Goal: Task Accomplishment & Management: Use online tool/utility

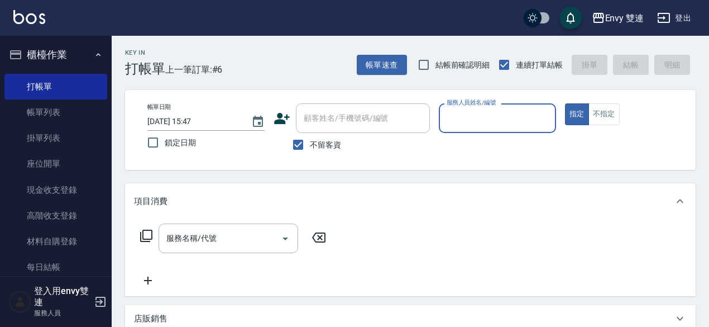
type input "ㄕ"
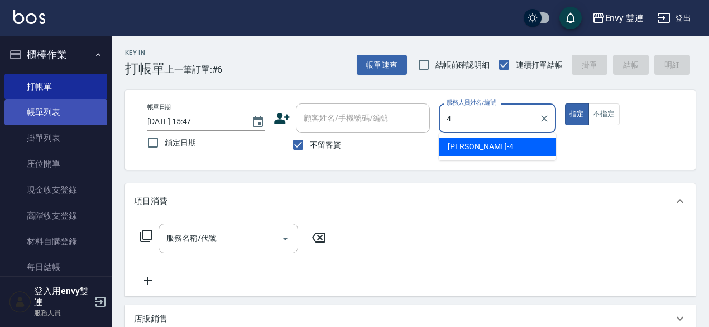
type input "[PERSON_NAME]-4"
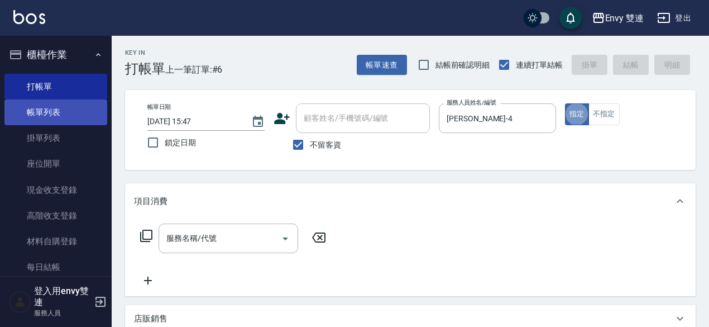
type button "true"
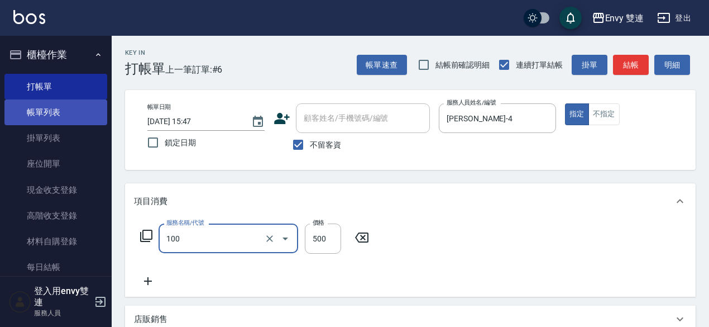
type input "洗＋剪(100)"
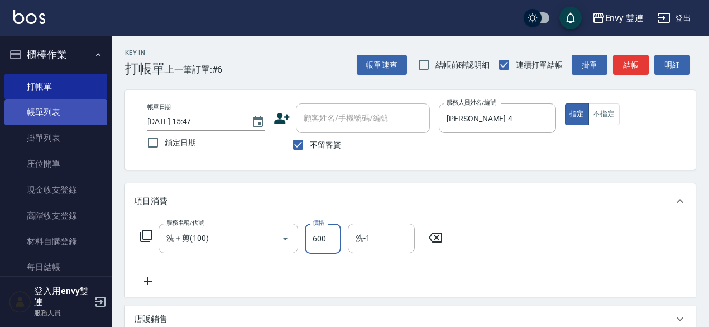
type input "600"
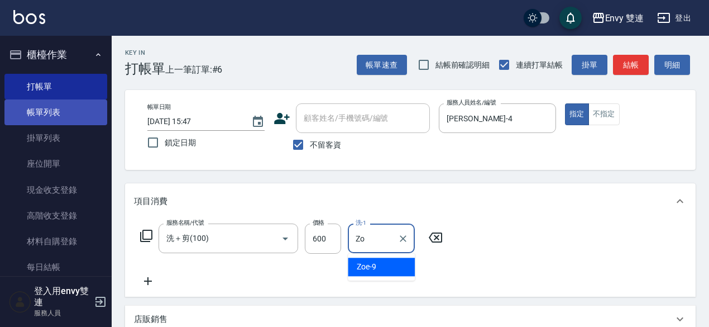
type input "Z"
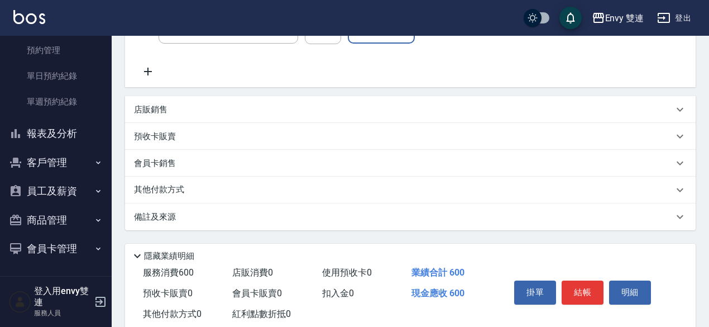
scroll to position [238, 0]
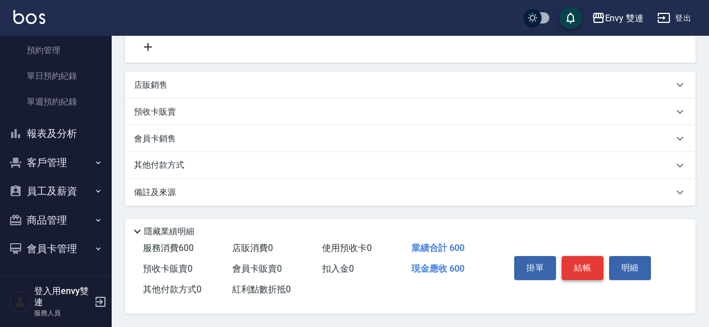
type input "YuYu-99"
click at [584, 266] on button "結帳" at bounding box center [583, 267] width 42 height 23
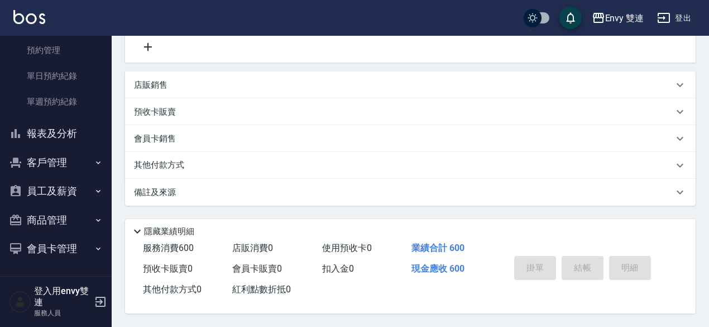
type input "[DATE] 16:39"
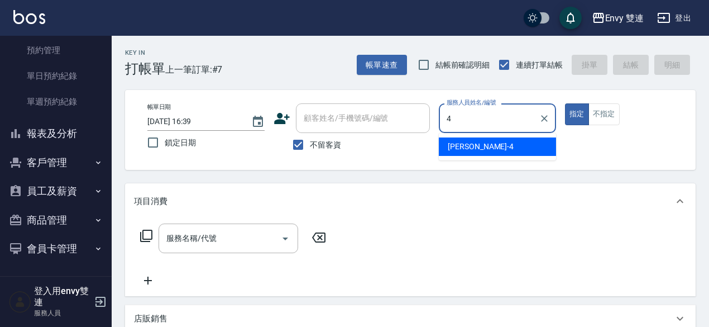
type input "[PERSON_NAME]-4"
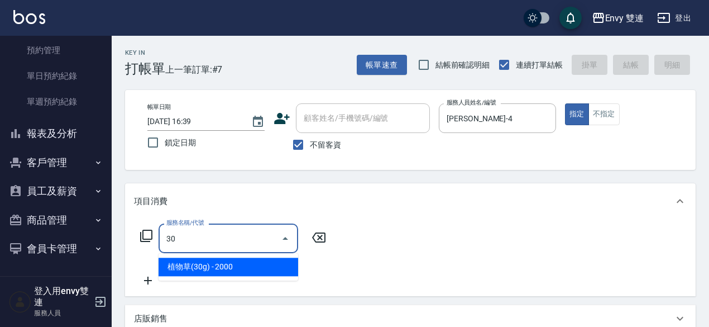
type input "3"
type input "染髮(401)"
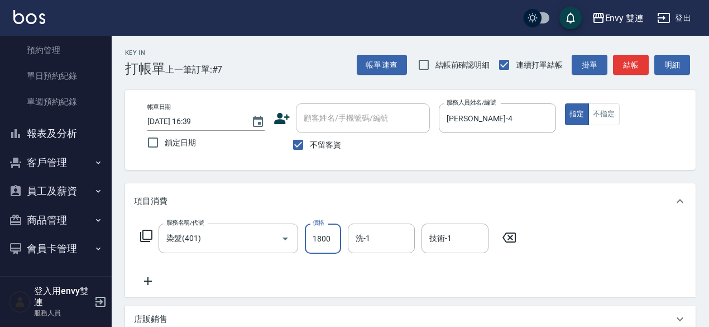
type input "1800"
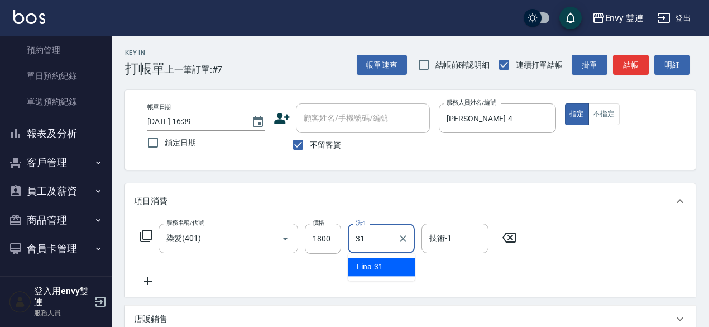
type input "Lina-31"
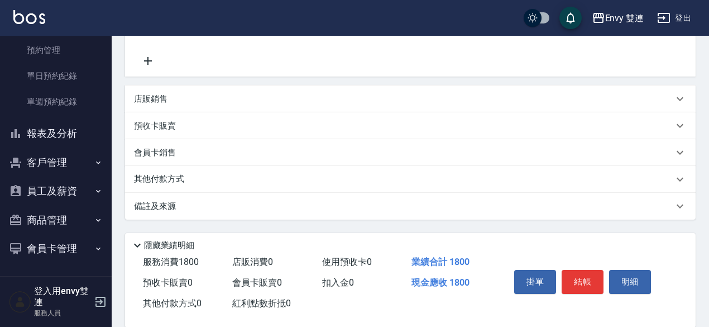
scroll to position [238, 0]
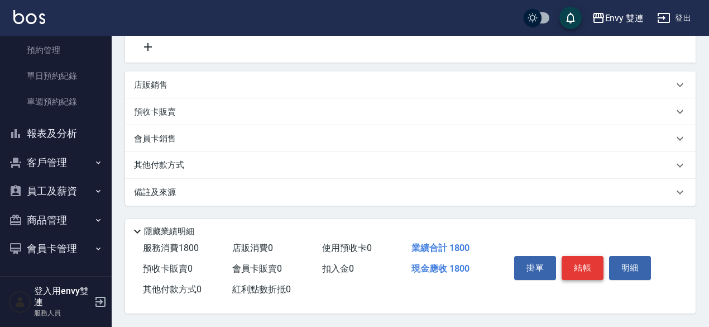
type input "Lina-31"
click at [580, 261] on button "結帳" at bounding box center [583, 267] width 42 height 23
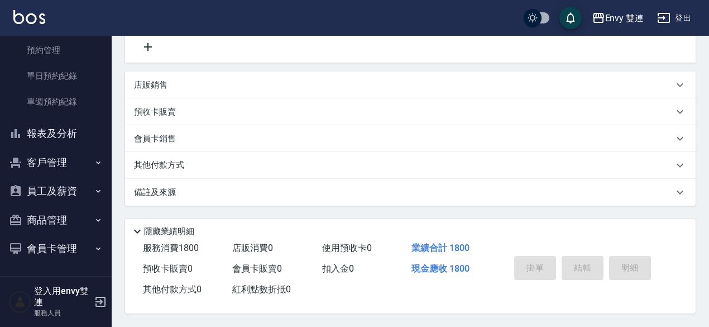
type input "[DATE] 16:40"
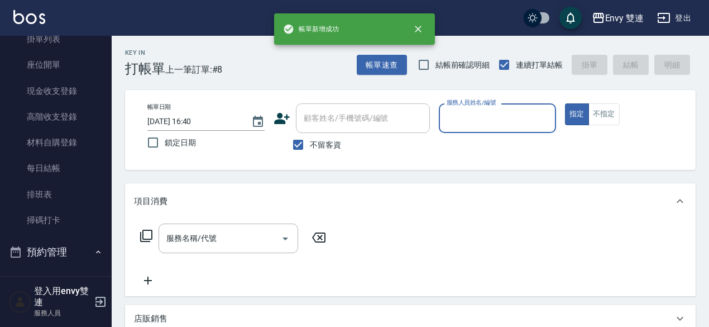
scroll to position [0, 0]
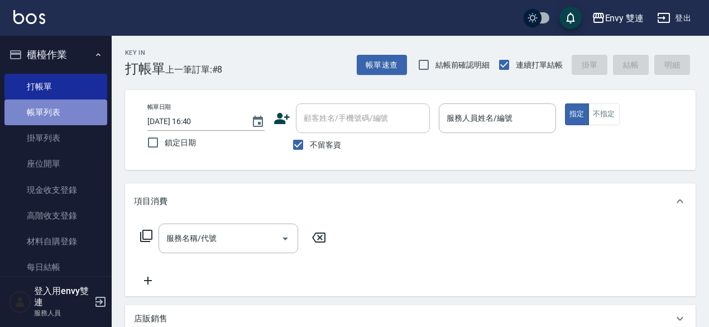
click at [57, 116] on link "帳單列表" at bounding box center [55, 112] width 103 height 26
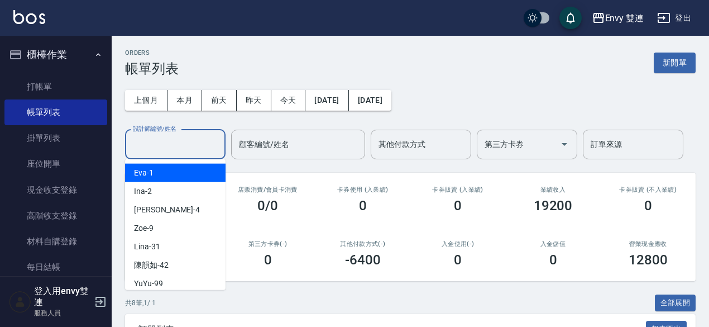
click at [199, 142] on input "設計師編號/姓名" at bounding box center [175, 145] width 90 height 20
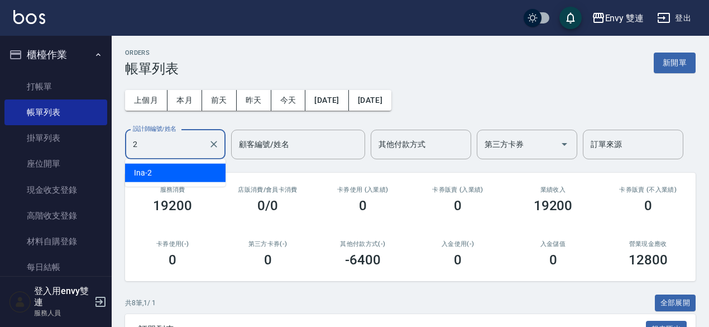
type input "Ina-2"
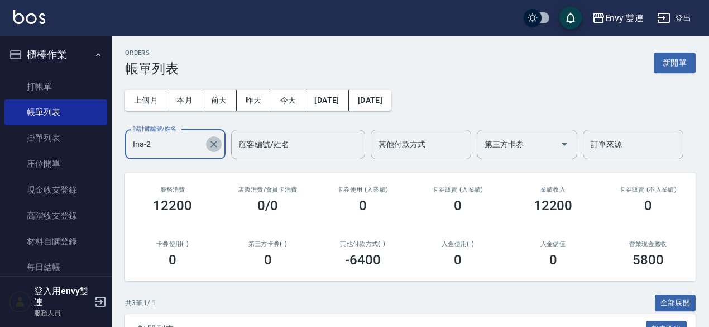
click at [218, 142] on icon "Clear" at bounding box center [213, 143] width 11 height 11
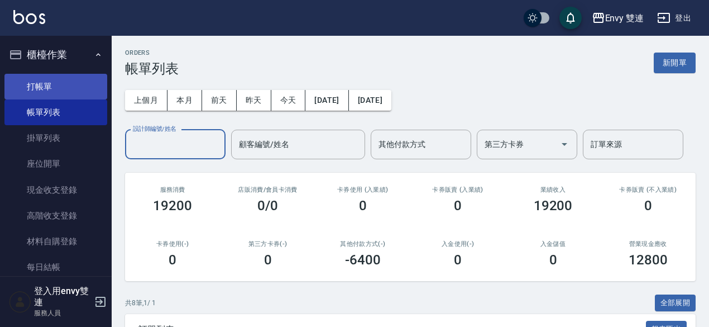
click at [34, 82] on link "打帳單" at bounding box center [55, 87] width 103 height 26
